Goal: Task Accomplishment & Management: Manage account settings

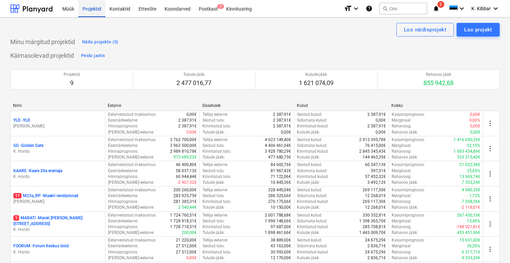
click at [93, 7] on div "Projektid" at bounding box center [91, 8] width 27 height 17
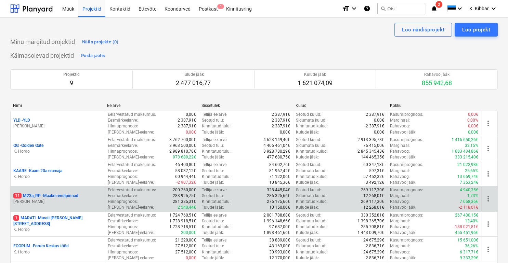
click at [70, 194] on p "11 M23a_RP - Maakri rendipinnad" at bounding box center [45, 196] width 65 height 6
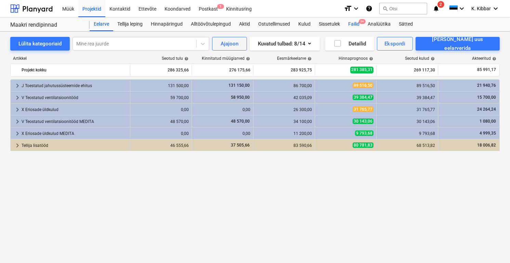
click at [354, 23] on div "Failid 9+" at bounding box center [353, 24] width 19 height 14
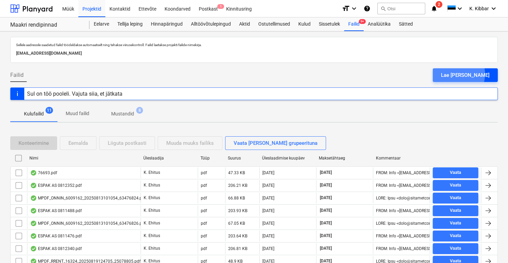
click at [476, 73] on div "Lae [PERSON_NAME]" at bounding box center [465, 75] width 49 height 9
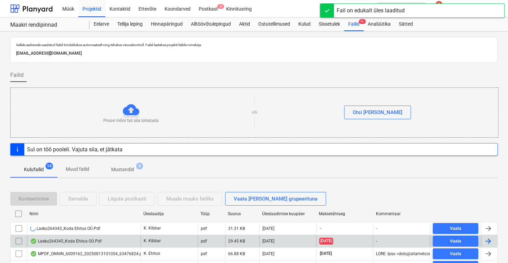
scroll to position [55, 0]
